Goal: Complete application form: Complete application form

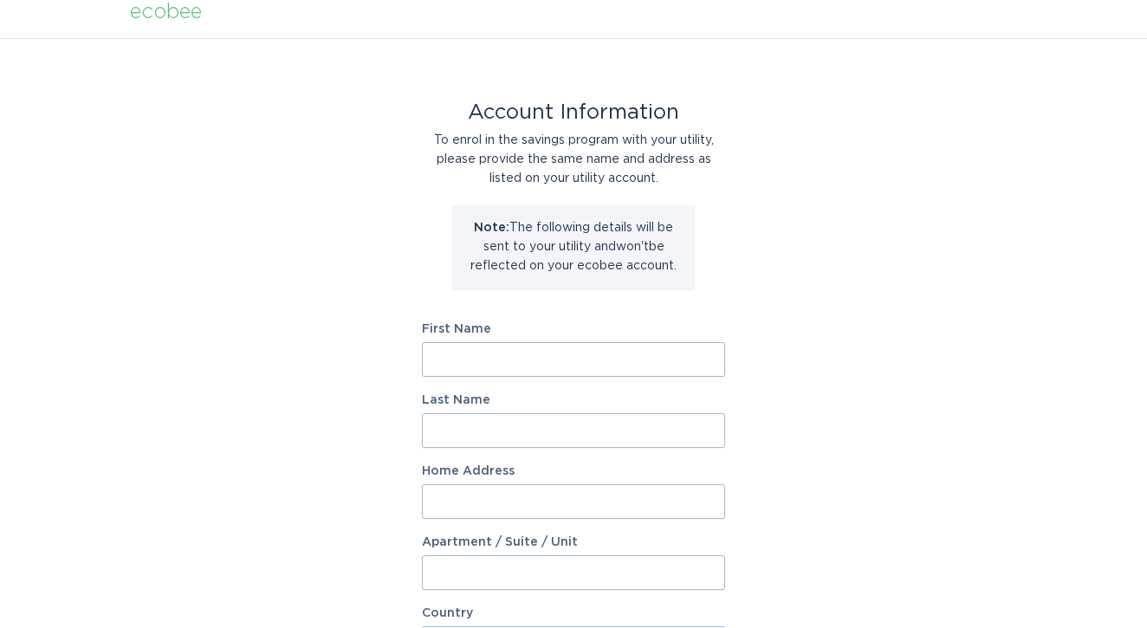
scroll to position [19, 0]
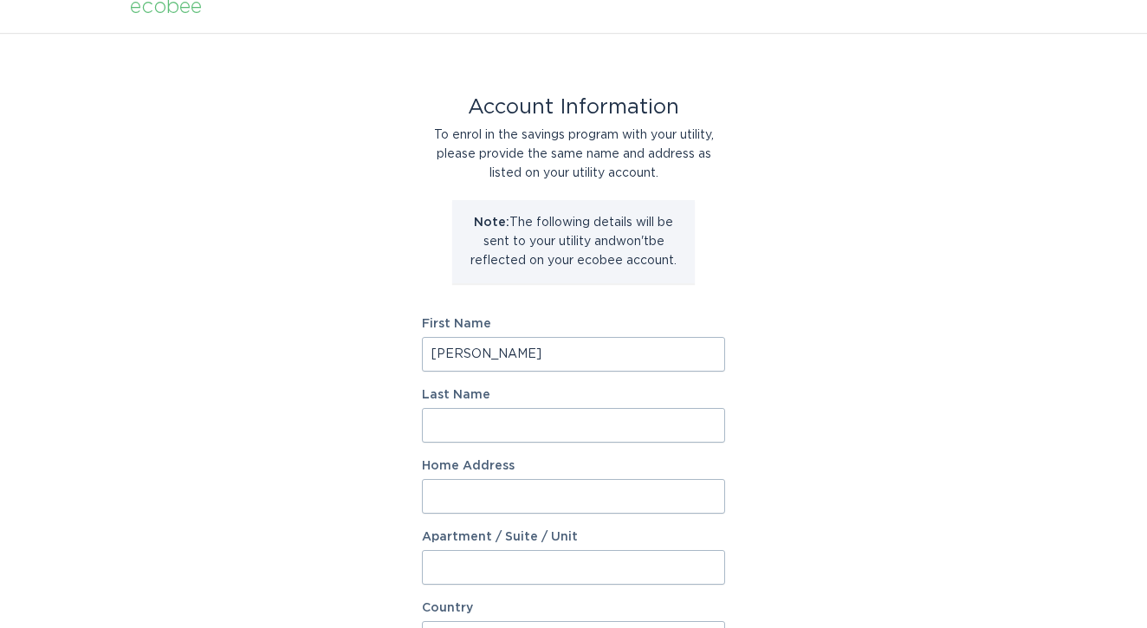
type input "[PERSON_NAME]"
type input "[STREET_ADDRESS]"
select select "CA"
type input "[GEOGRAPHIC_DATA]"
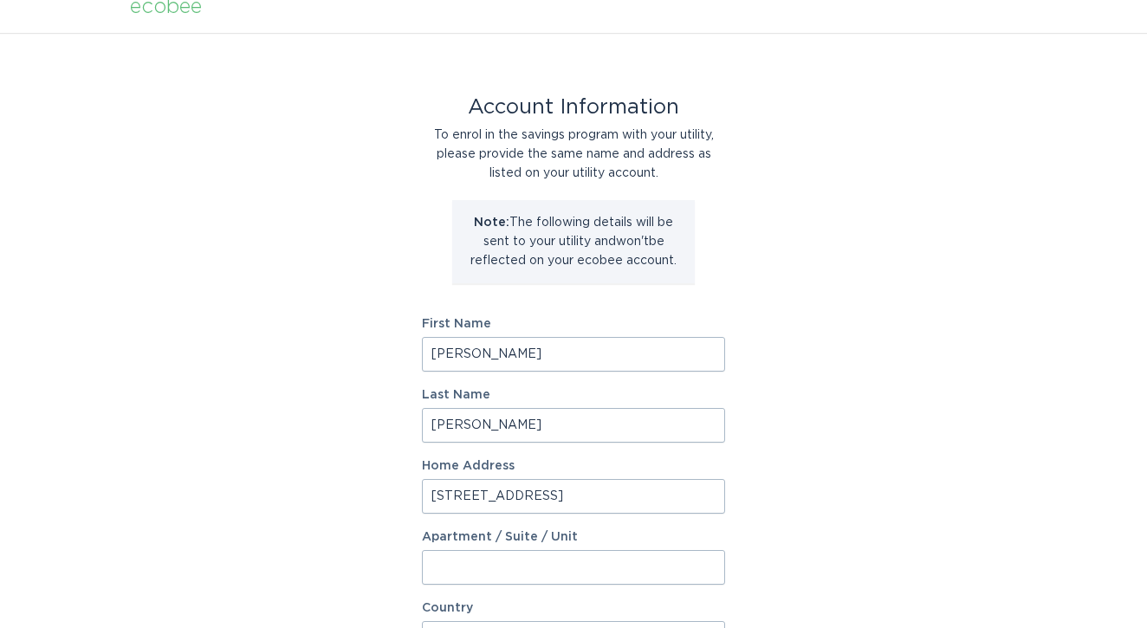
type input "L4W 0C7"
type input "[PERSON_NAME]"
drag, startPoint x: 565, startPoint y: 502, endPoint x: 217, endPoint y: 497, distance: 348.3
click at [219, 500] on div "Account Information To enrol in the savings program with your utility, please p…" at bounding box center [573, 511] width 1147 height 957
type input "[STREET_ADDRESS][PERSON_NAME]"
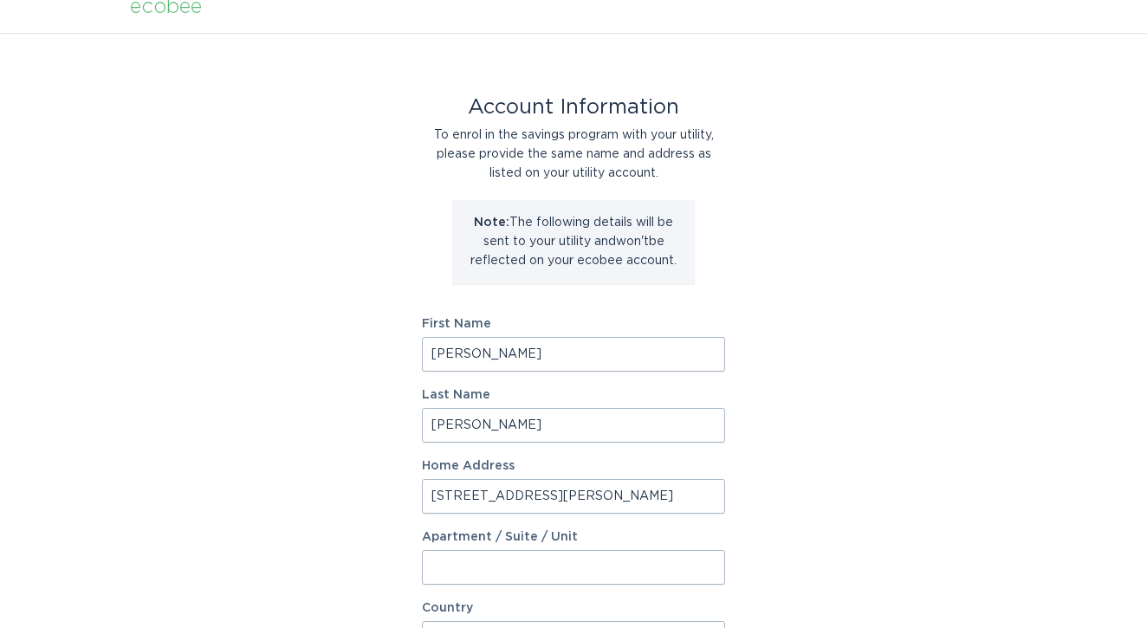
select select "ON"
type input "Ajax"
type input "L1S 4X6"
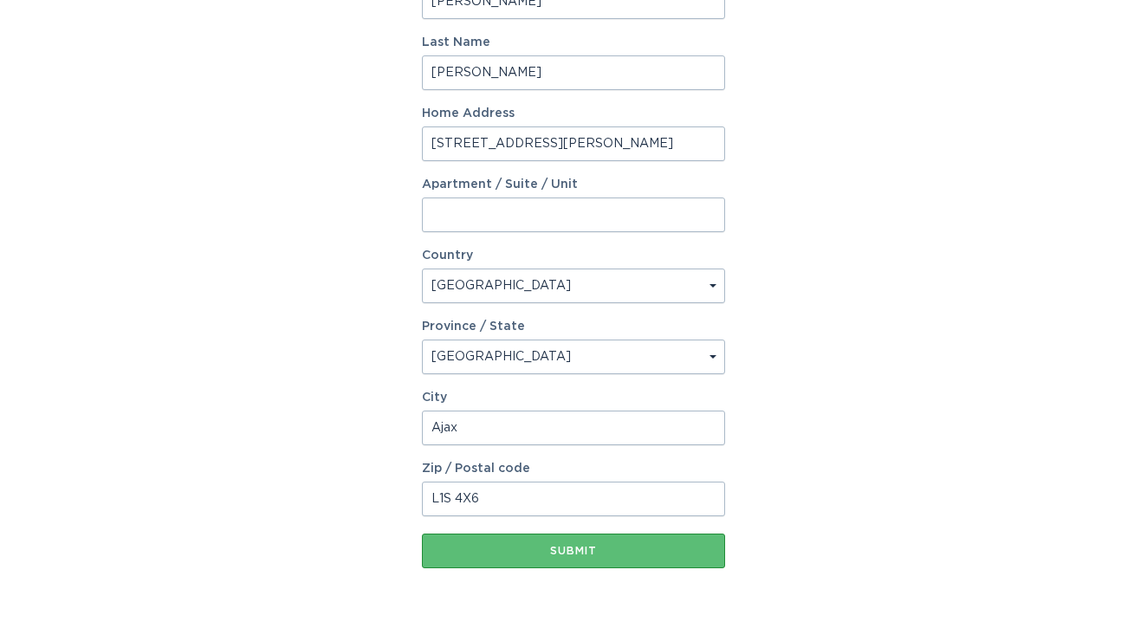
scroll to position [379, 0]
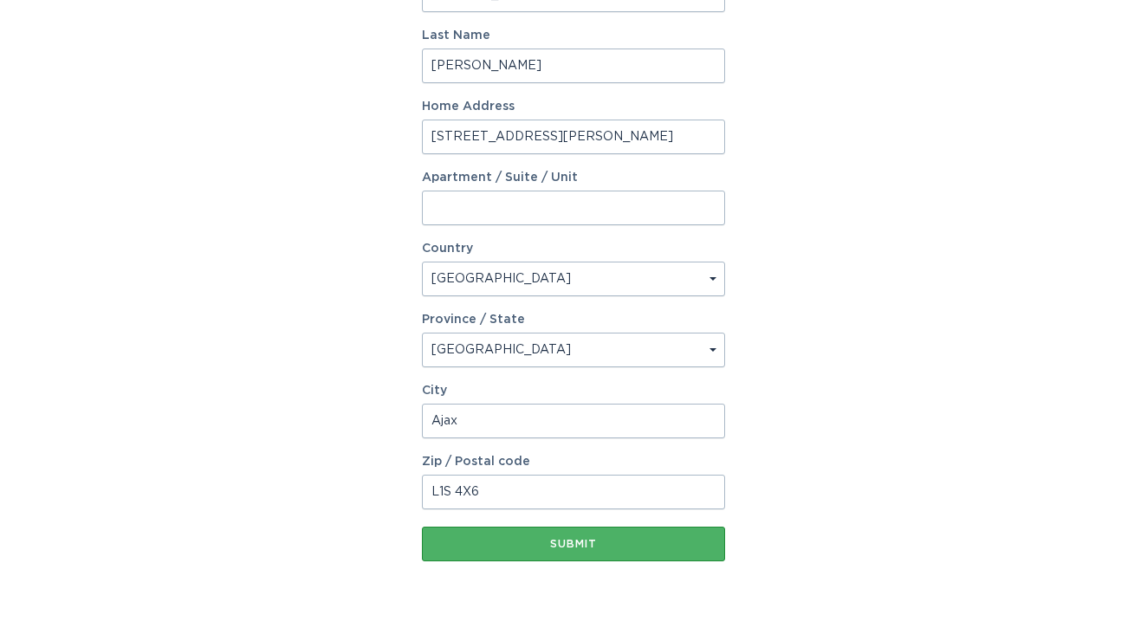
click at [586, 541] on div "Submit" at bounding box center [574, 544] width 286 height 10
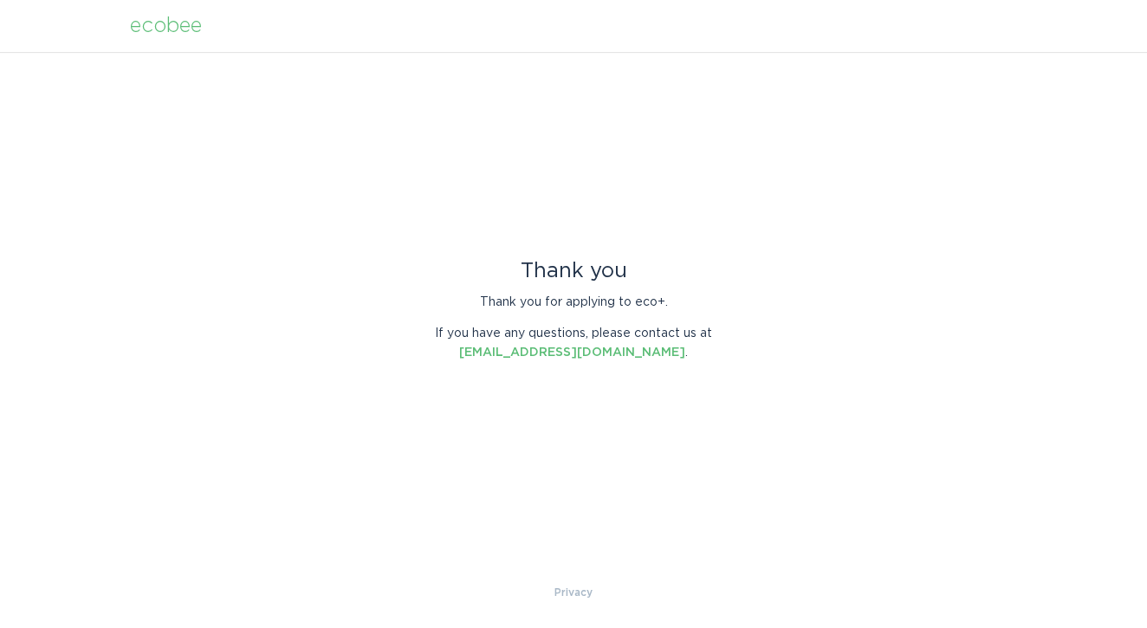
scroll to position [0, 0]
